Goal: Information Seeking & Learning: Learn about a topic

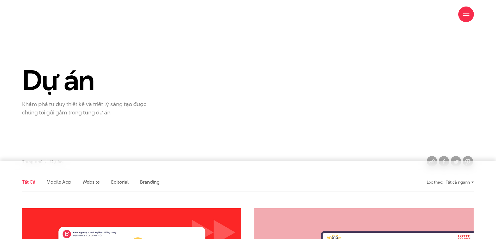
scroll to position [52, 0]
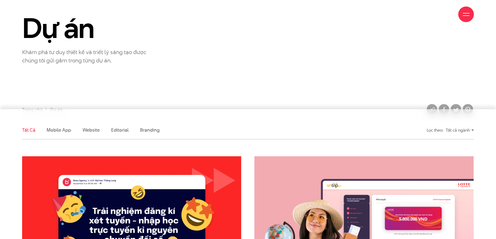
drag, startPoint x: 140, startPoint y: 136, endPoint x: 142, endPoint y: 134, distance: 2.8
click at [142, 135] on li "Branding" at bounding box center [149, 130] width 19 height 18
click at [144, 134] on li "Branding" at bounding box center [149, 130] width 19 height 18
click at [147, 132] on link "Branding" at bounding box center [149, 130] width 19 height 7
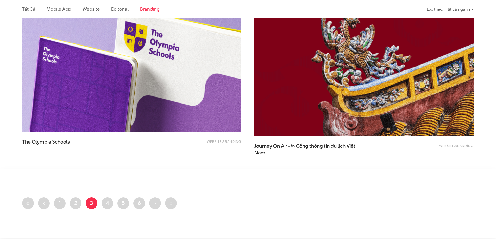
scroll to position [641, 0]
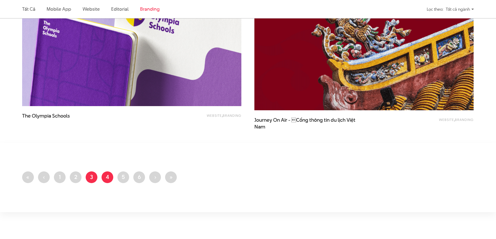
click at [111, 175] on link "Trang 4" at bounding box center [107, 177] width 12 height 12
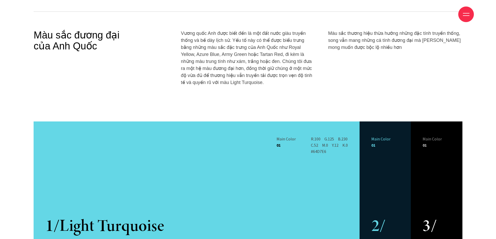
scroll to position [3199, 0]
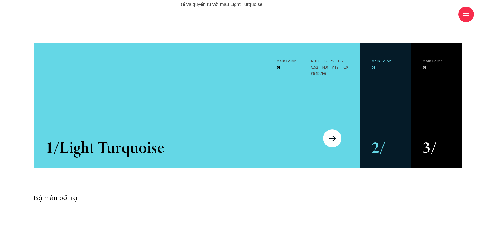
click at [332, 136] on img at bounding box center [331, 138] width 7 height 5
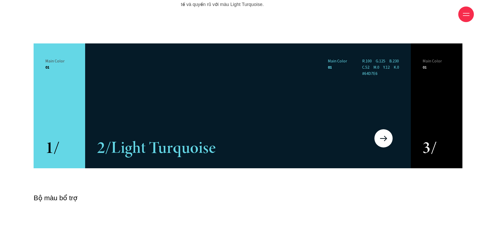
click at [381, 136] on img at bounding box center [383, 138] width 7 height 5
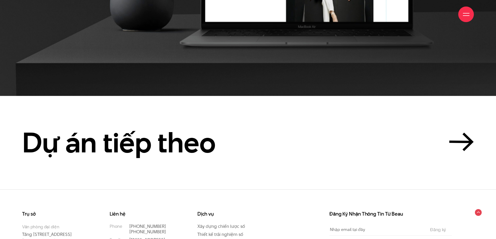
scroll to position [6149, 0]
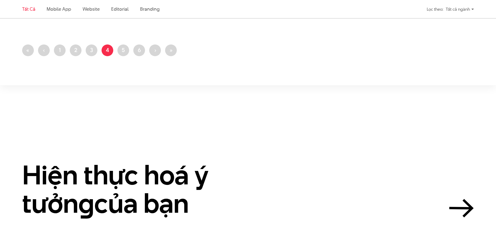
scroll to position [1327, 0]
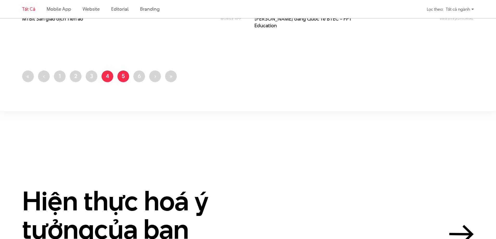
click at [122, 75] on link "Trang 5" at bounding box center [123, 76] width 12 height 12
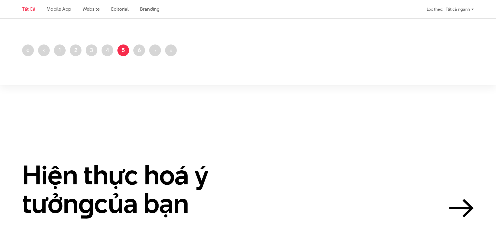
click at [139, 57] on ul "First page « Trang trước ‹ Trang 1 Trang 2 Trang 3 Trang 4 Trang hiện thời 5 Tr…" at bounding box center [247, 51] width 451 height 15
click at [140, 54] on link "Trang 6" at bounding box center [139, 50] width 12 height 12
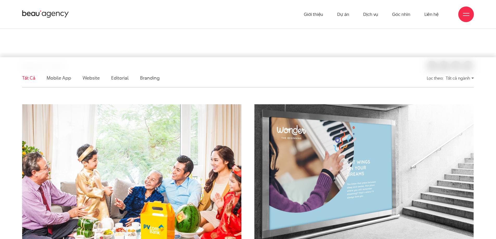
scroll to position [78, 0]
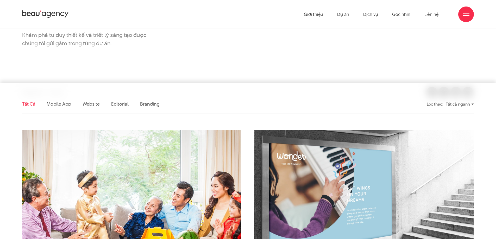
click at [149, 100] on li "Branding" at bounding box center [149, 104] width 19 height 18
click at [151, 104] on link "Branding" at bounding box center [149, 104] width 19 height 7
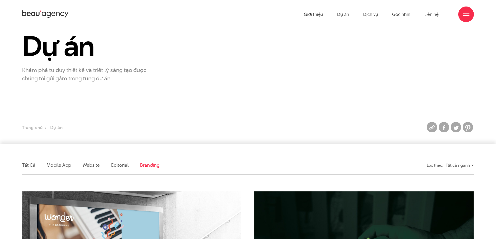
scroll to position [0, 0]
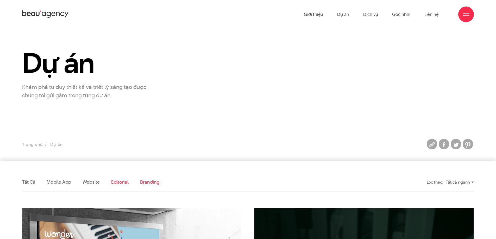
click at [119, 183] on link "Editorial" at bounding box center [119, 182] width 17 height 7
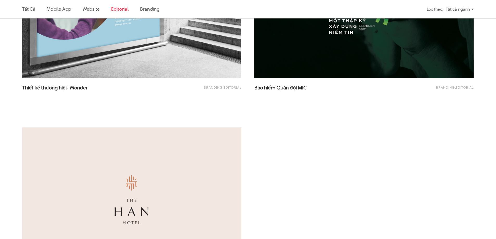
scroll to position [199, 0]
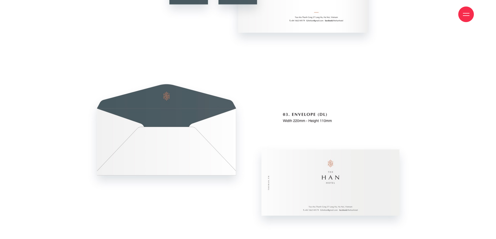
scroll to position [1847, 0]
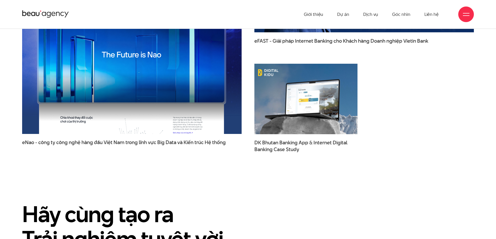
scroll to position [3020, 0]
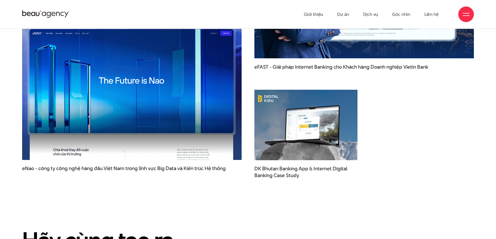
click at [139, 76] on img at bounding box center [131, 81] width 241 height 173
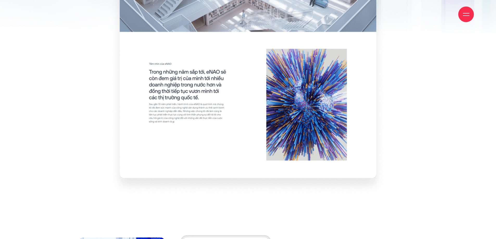
scroll to position [1665, 0]
